Goal: Task Accomplishment & Management: Complete application form

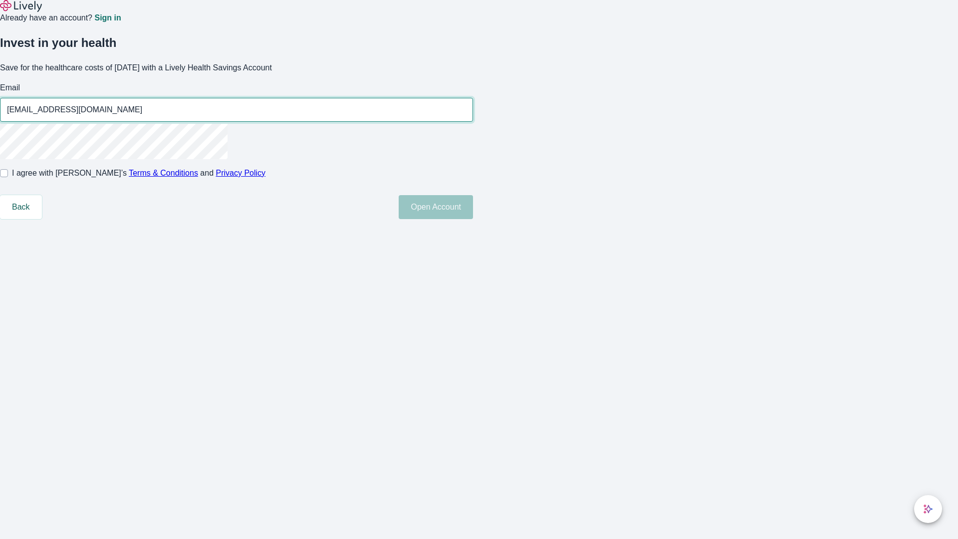
type input "[EMAIL_ADDRESS][DOMAIN_NAME]"
click at [8, 177] on input "I agree with Lively’s Terms & Conditions and Privacy Policy" at bounding box center [4, 173] width 8 height 8
checkbox input "true"
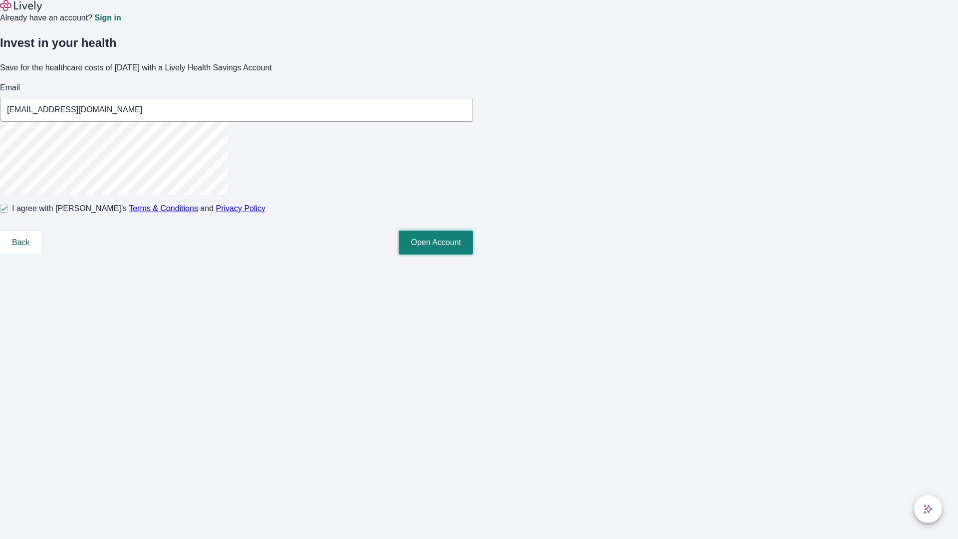
click at [473, 254] on button "Open Account" at bounding box center [436, 243] width 74 height 24
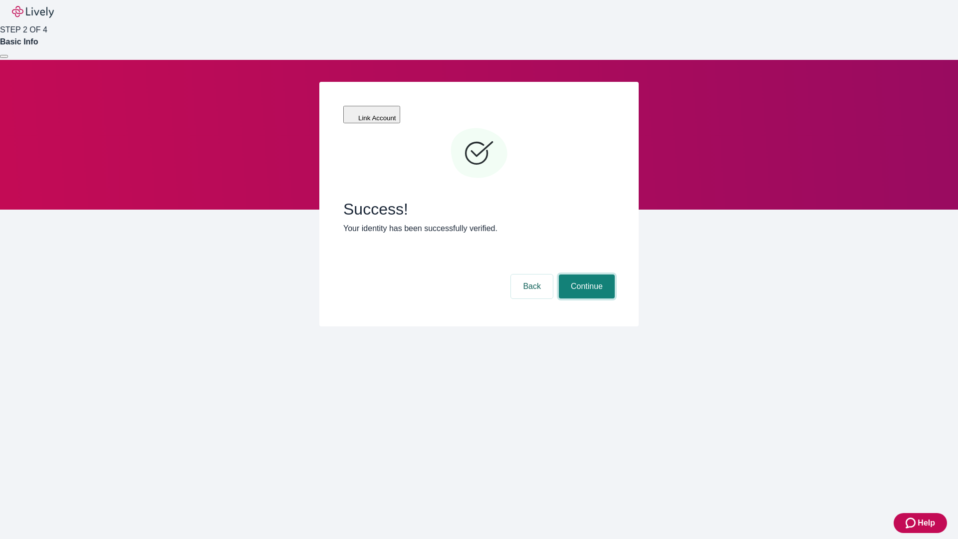
click at [585, 274] on button "Continue" at bounding box center [587, 286] width 56 height 24
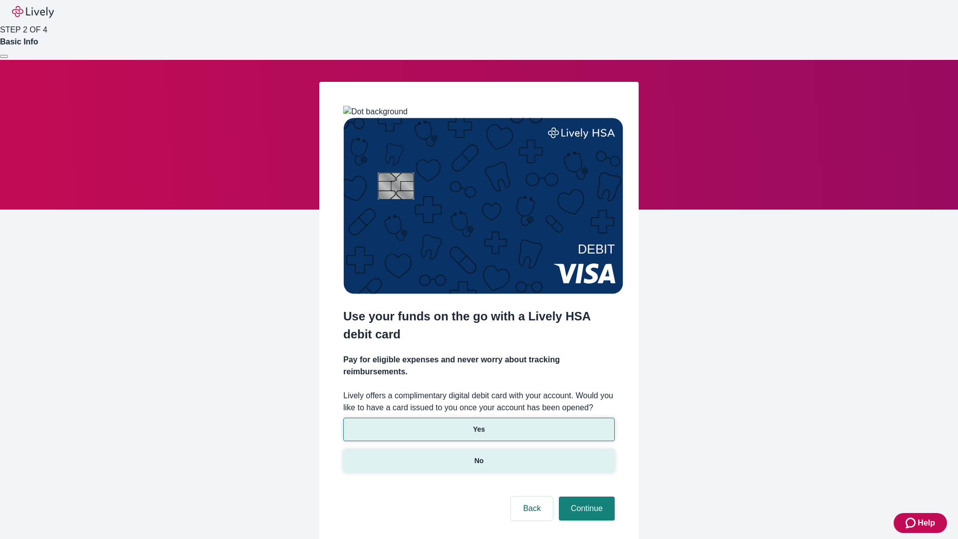
click at [479, 456] on p "No" at bounding box center [479, 461] width 9 height 10
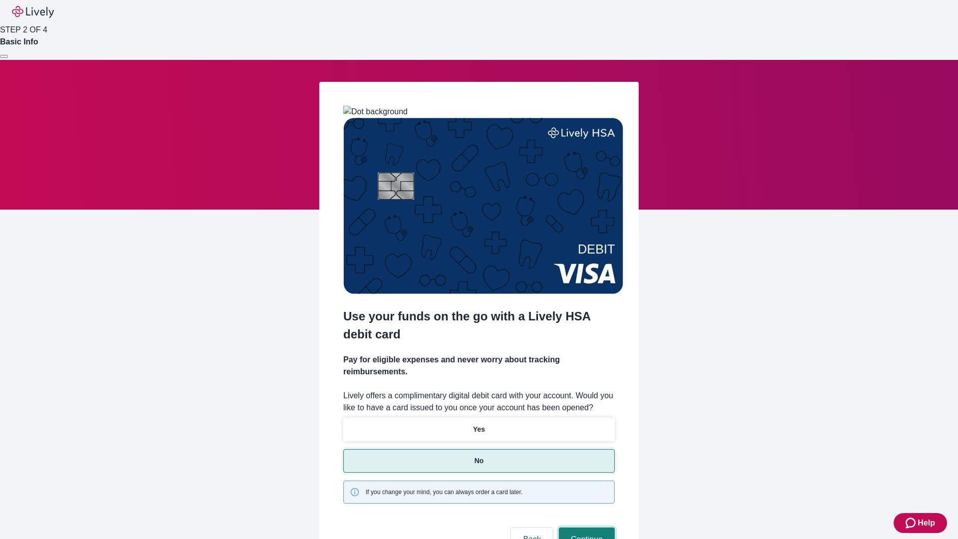
click at [585, 527] on button "Continue" at bounding box center [587, 539] width 56 height 24
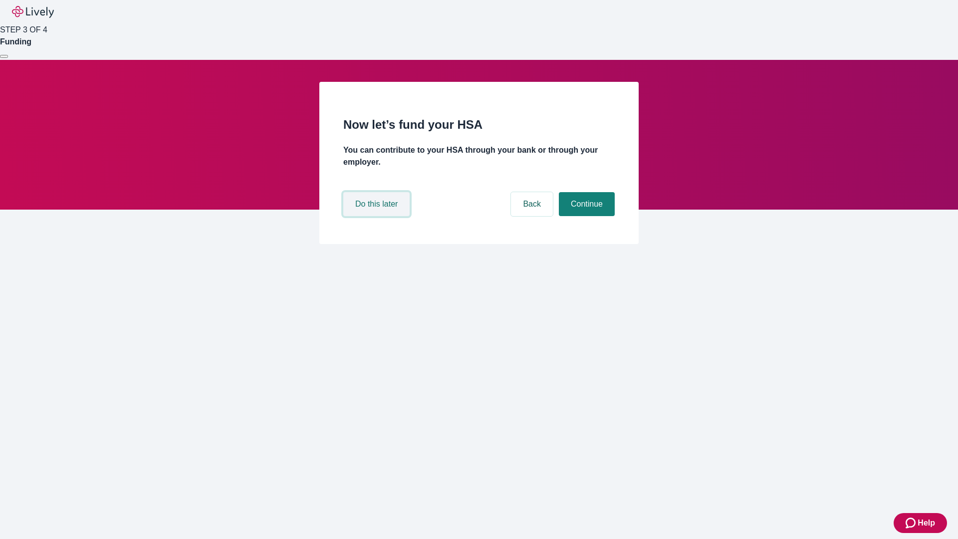
click at [378, 216] on button "Do this later" at bounding box center [376, 204] width 66 height 24
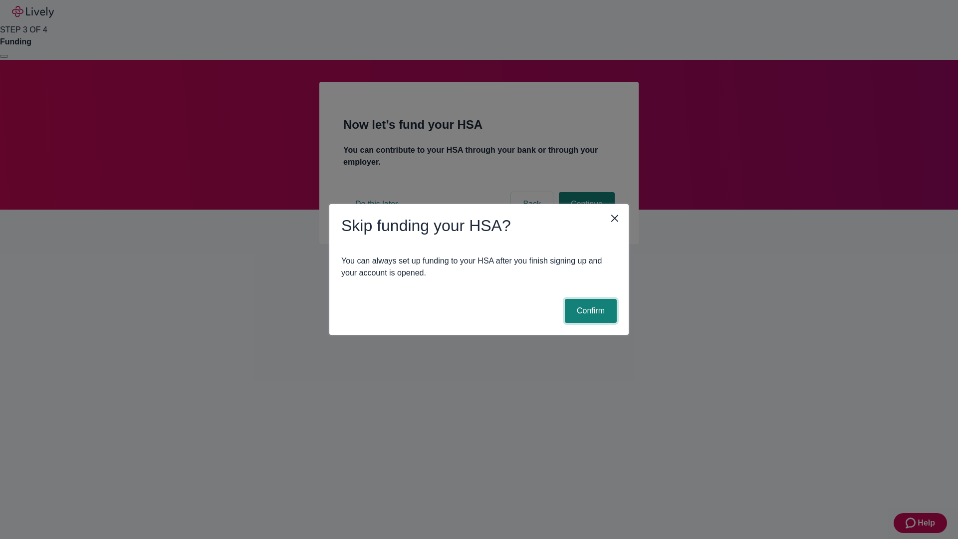
click at [589, 311] on button "Confirm" at bounding box center [591, 311] width 52 height 24
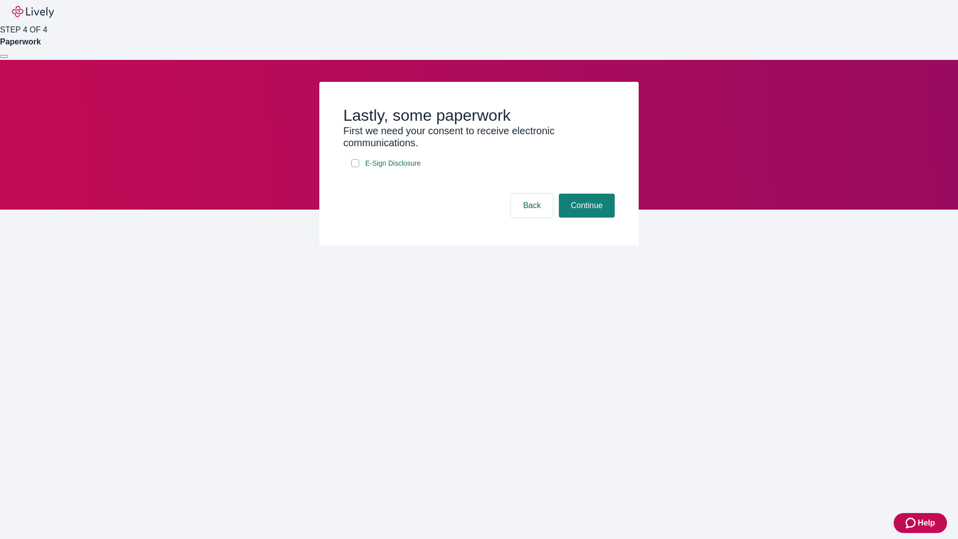
click at [355, 167] on input "E-Sign Disclosure" at bounding box center [355, 163] width 8 height 8
checkbox input "true"
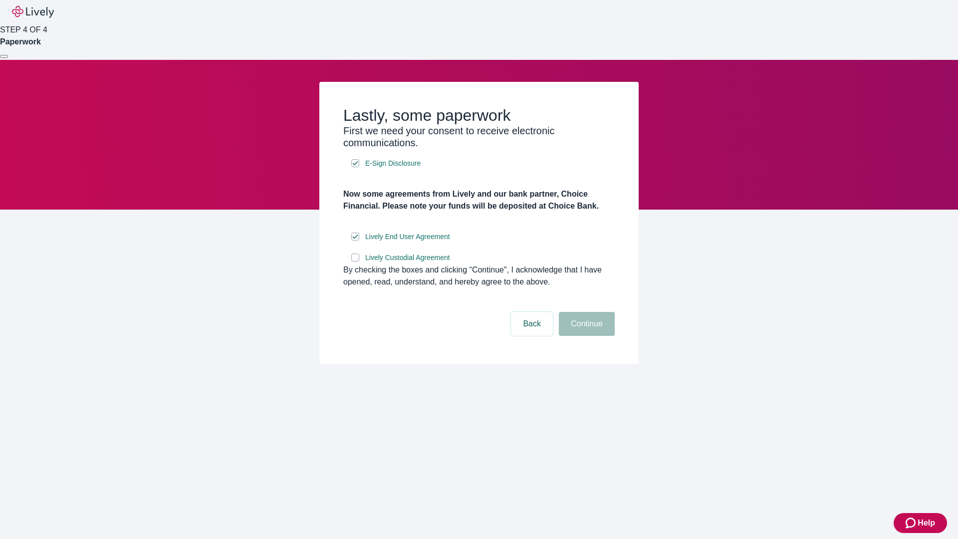
click at [355, 261] on input "Lively Custodial Agreement" at bounding box center [355, 257] width 8 height 8
checkbox input "true"
click at [585, 336] on button "Continue" at bounding box center [587, 324] width 56 height 24
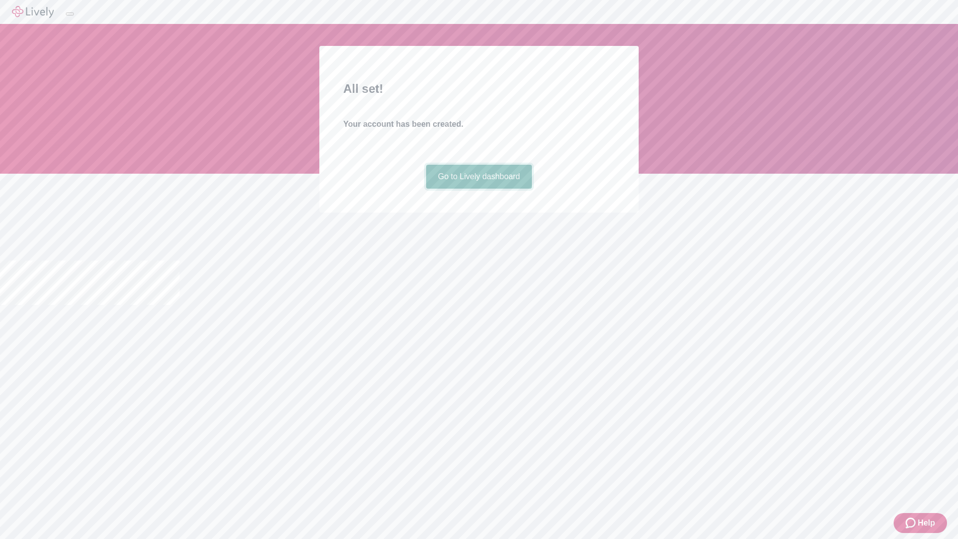
click at [479, 189] on link "Go to Lively dashboard" at bounding box center [479, 177] width 106 height 24
